Goal: Task Accomplishment & Management: Use online tool/utility

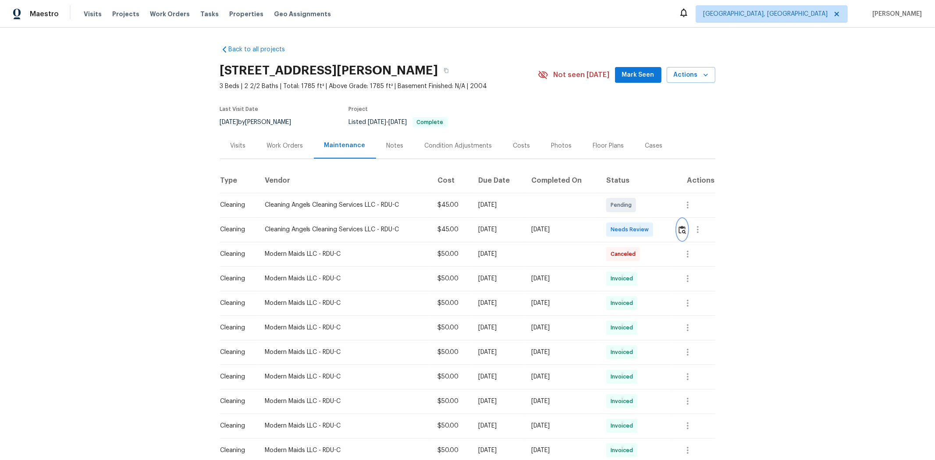
click at [664, 225] on button "button" at bounding box center [682, 229] width 10 height 21
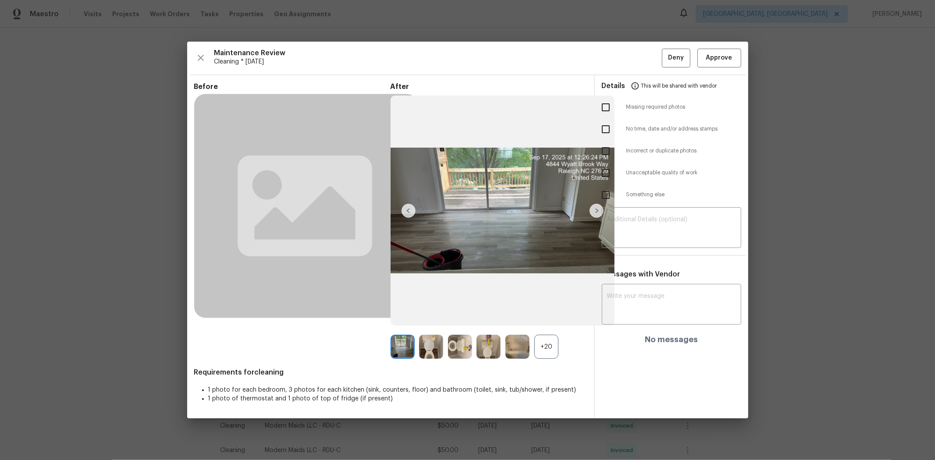
click at [607, 109] on input "checkbox" at bounding box center [605, 107] width 18 height 18
checkbox input "true"
click at [642, 217] on textarea at bounding box center [671, 228] width 129 height 25
paste textarea "Maintenance Audit Team: Hello! Unfortunately, this cleaning visit completed on …"
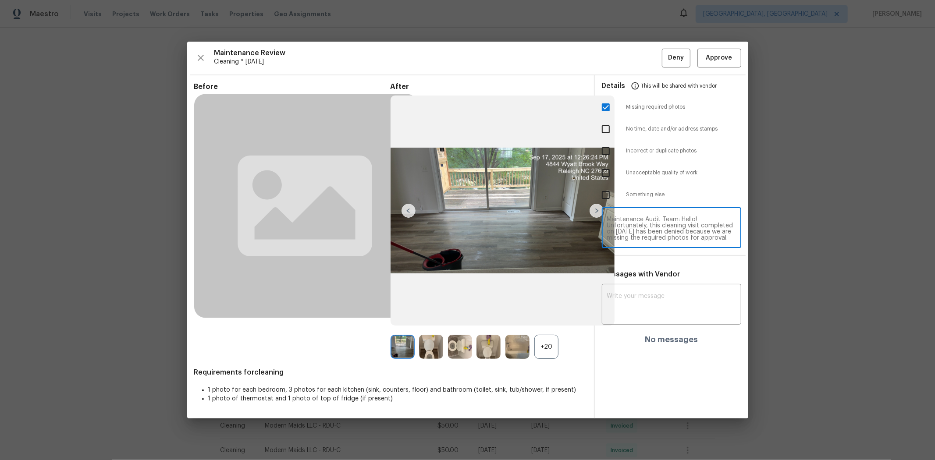
click at [664, 228] on textarea "Maintenance Audit Team: Hello! Unfortunately, this cleaning visit completed on …" at bounding box center [671, 228] width 129 height 25
type textarea "Maintenance Audit Team: Hello! Unfortunately, this cleaning visit completed on …"
click at [628, 293] on textarea at bounding box center [671, 305] width 129 height 25
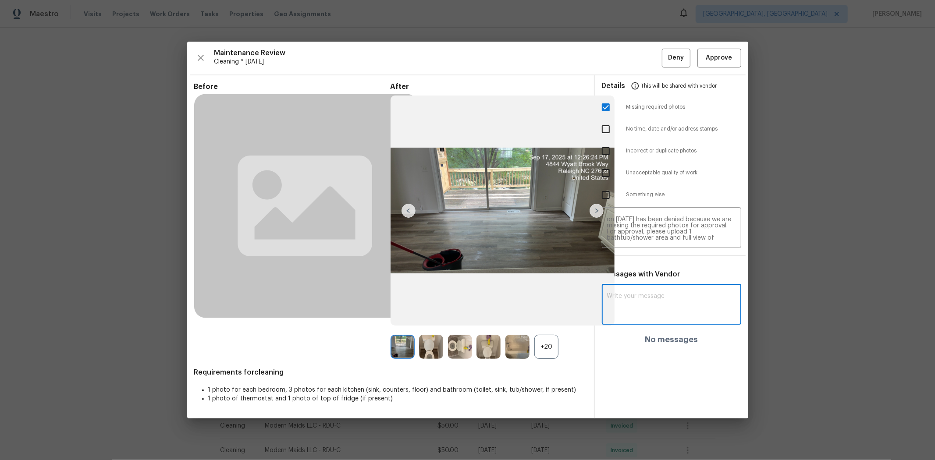
paste textarea "Maintenance Audit Team: Hello! Unfortunately, this cleaning visit completed on …"
type textarea "Maintenance Audit Team: Hello! Unfortunately, this cleaning visit completed on …"
click at [664, 308] on span "Post" at bounding box center [722, 308] width 14 height 11
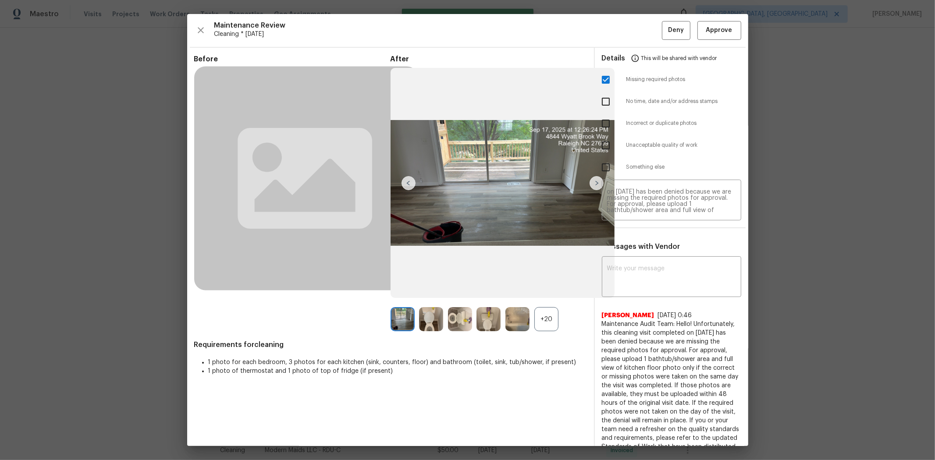
scroll to position [0, 0]
click at [664, 32] on span "Deny" at bounding box center [676, 30] width 16 height 11
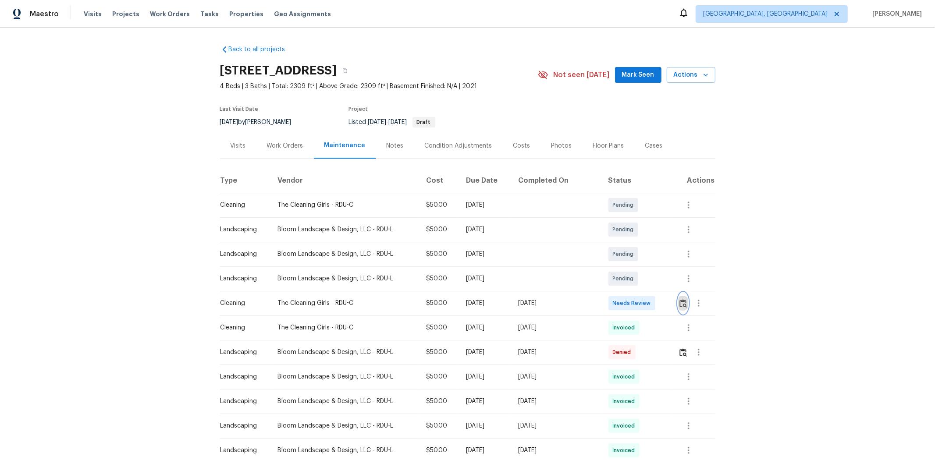
click at [664, 305] on img "button" at bounding box center [682, 303] width 7 height 8
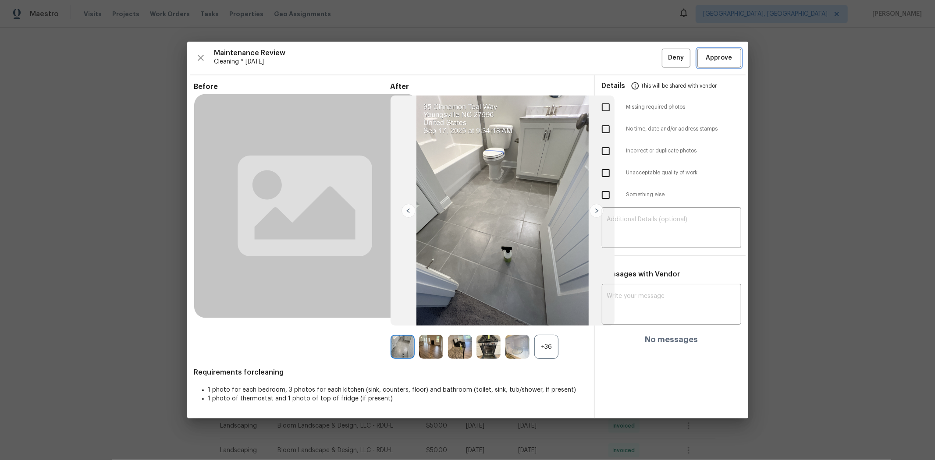
click at [664, 55] on span "Approve" at bounding box center [719, 58] width 26 height 11
